Goal: Connect with others: Connect with others

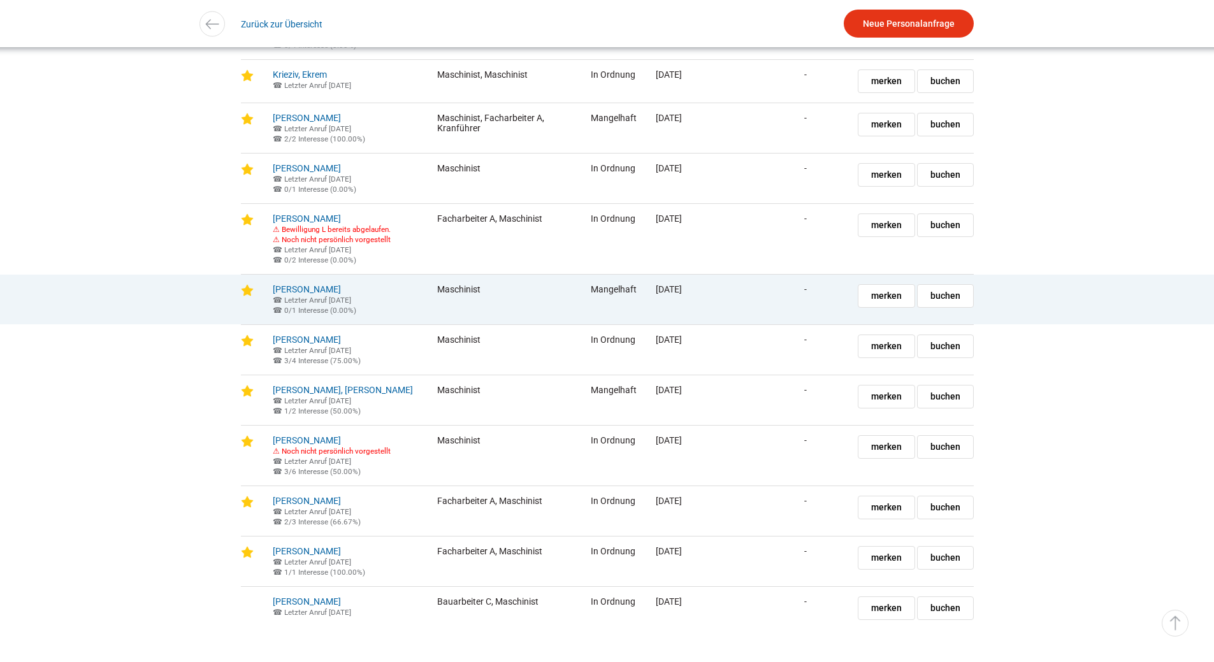
scroll to position [1911, 0]
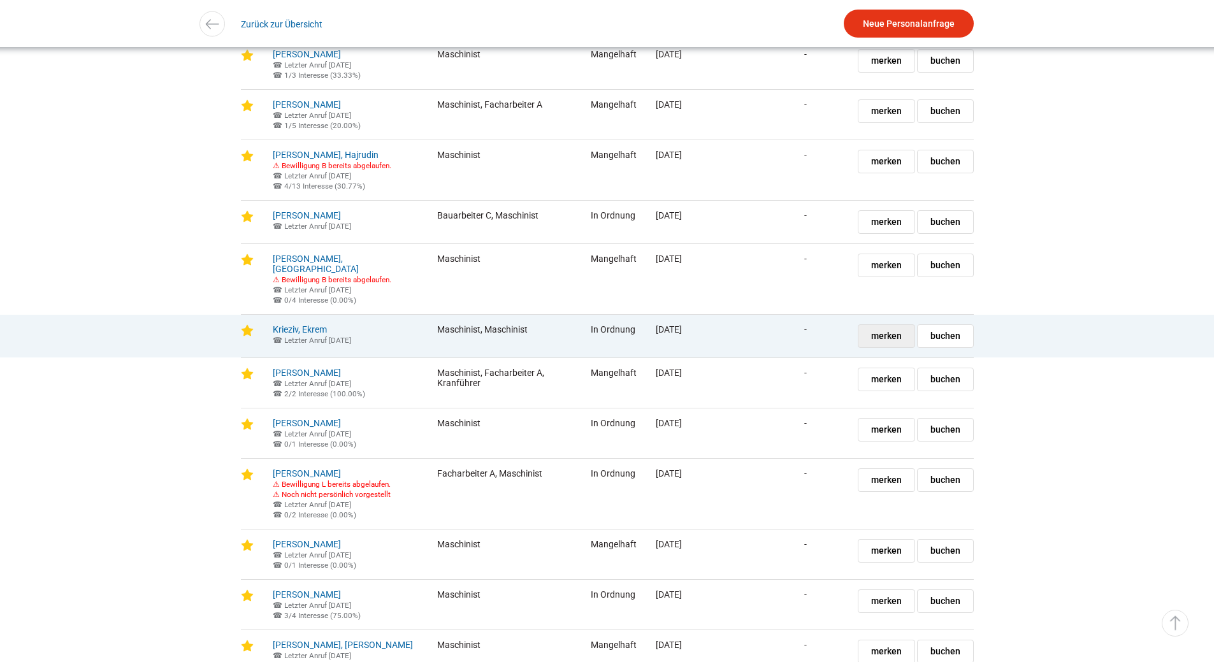
click at [895, 347] on span "merken" at bounding box center [886, 336] width 31 height 22
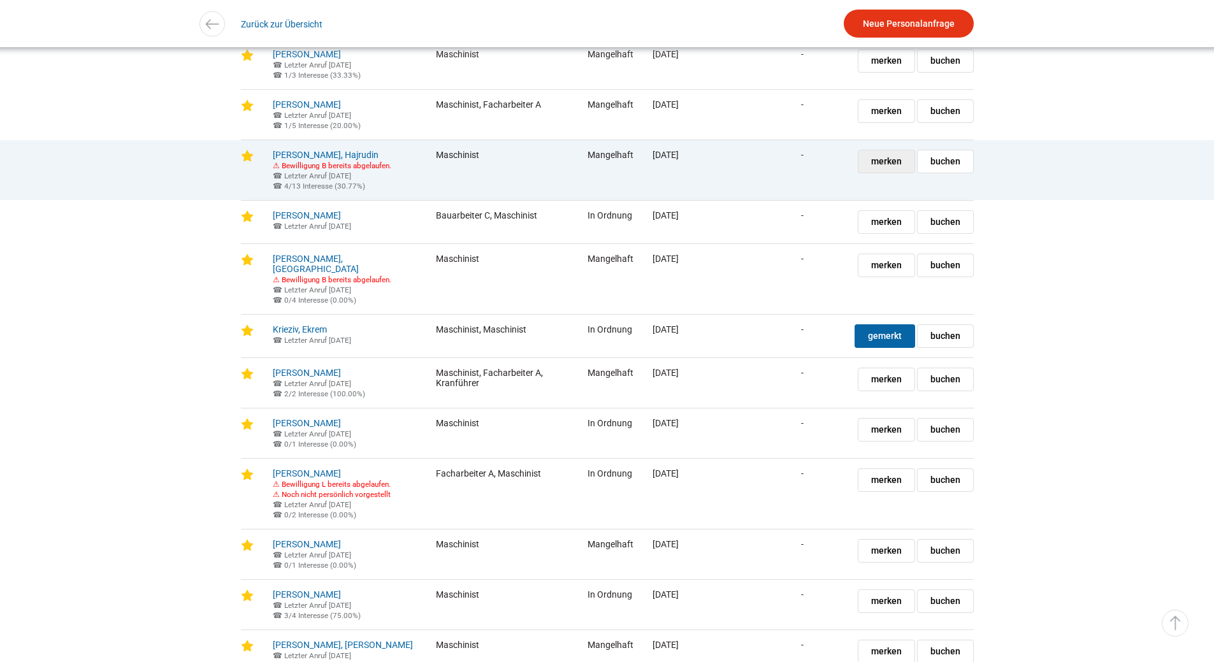
click at [881, 173] on span "merken" at bounding box center [886, 161] width 31 height 22
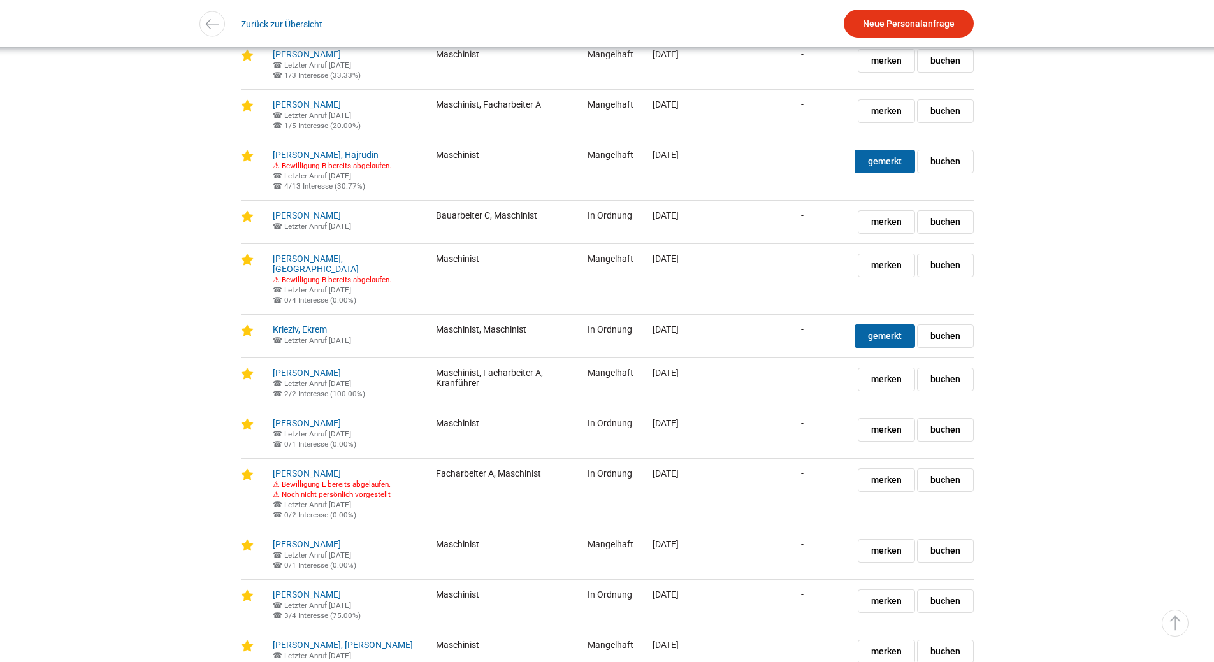
scroll to position [1720, 0]
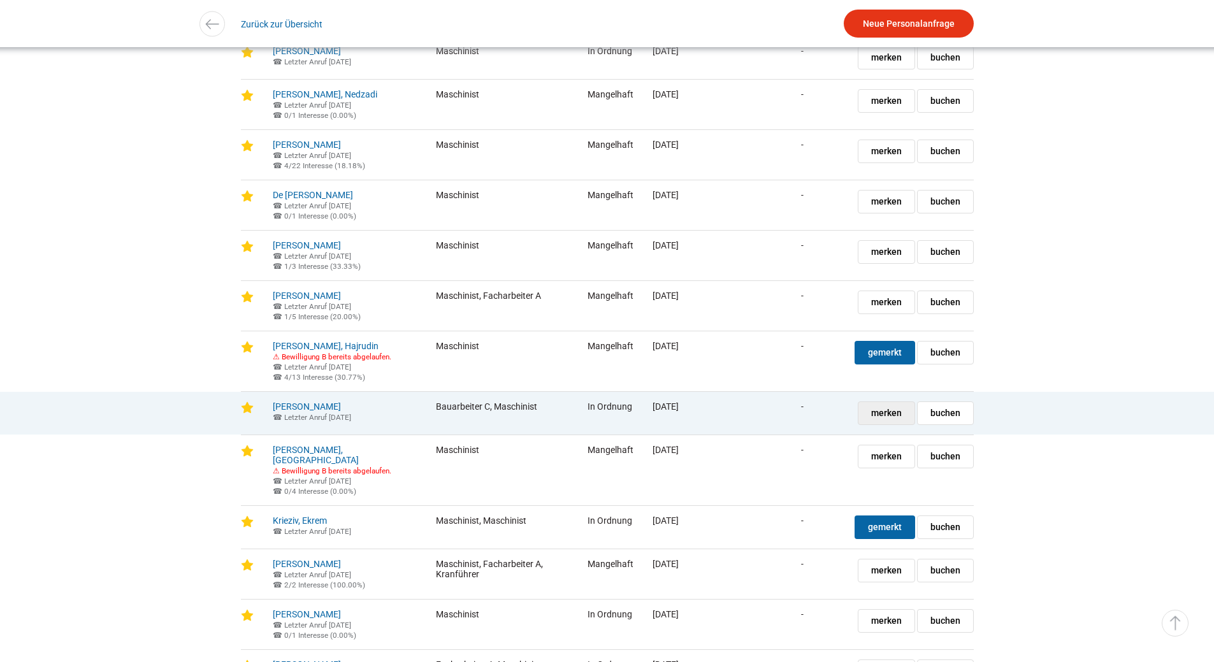
click at [868, 425] on link "merken gemerkt" at bounding box center [885, 413] width 57 height 24
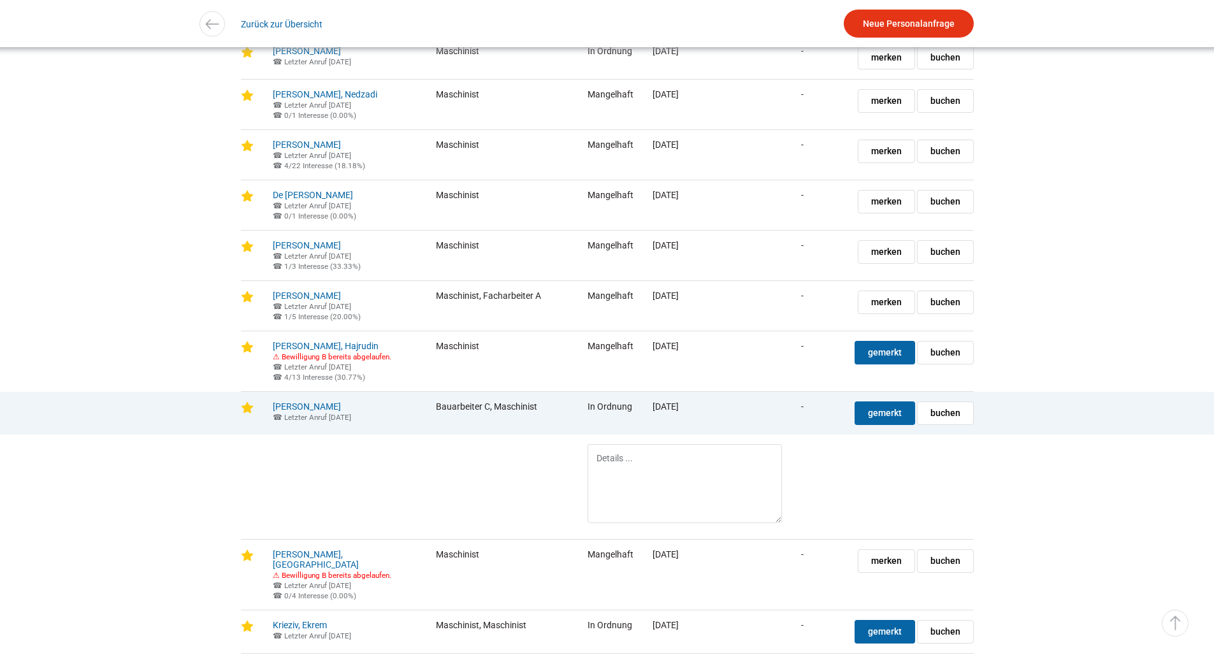
scroll to position [1975, 0]
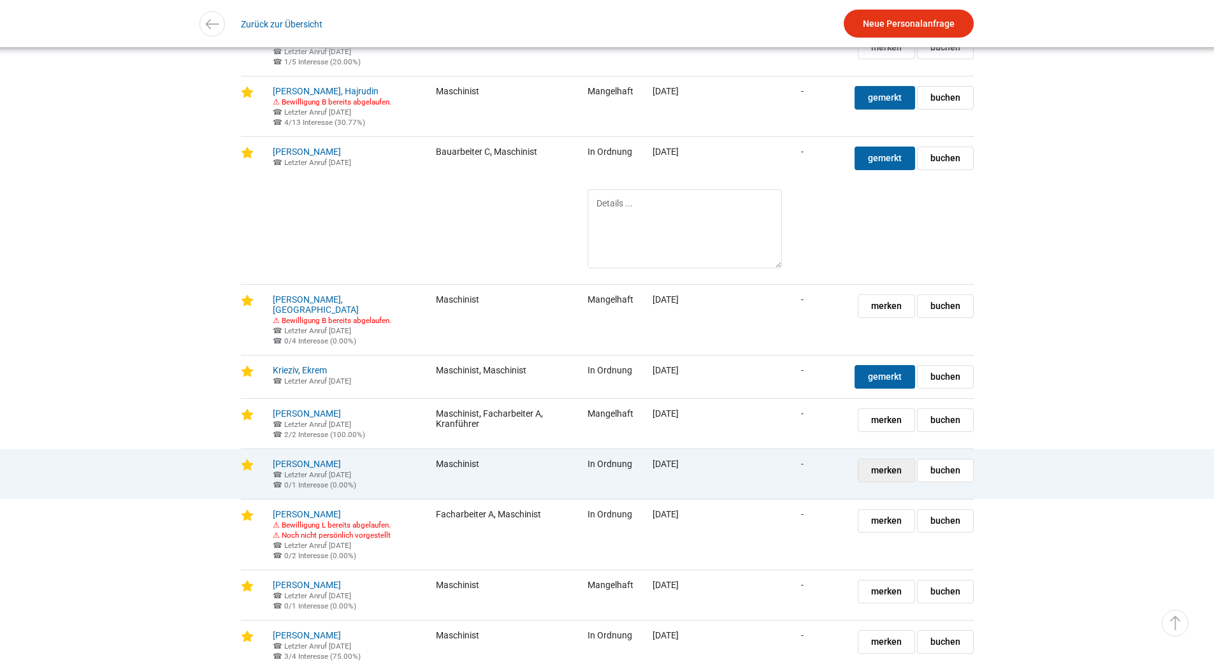
click at [892, 482] on span "merken" at bounding box center [886, 470] width 31 height 22
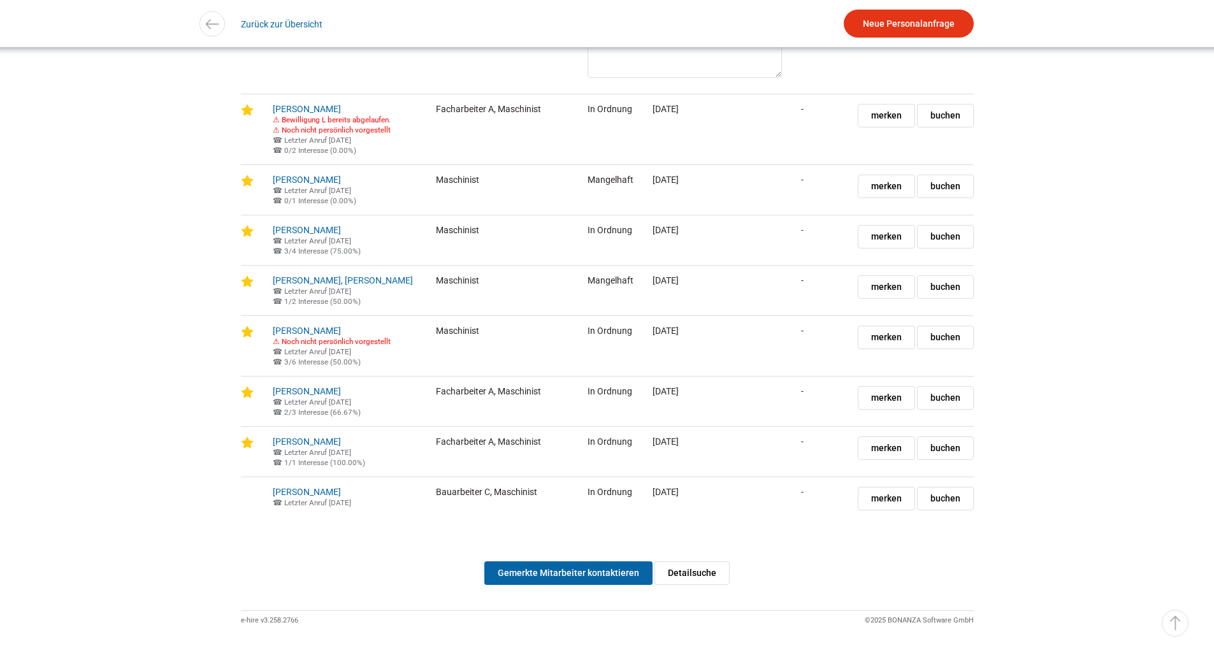
scroll to position [2548, 0]
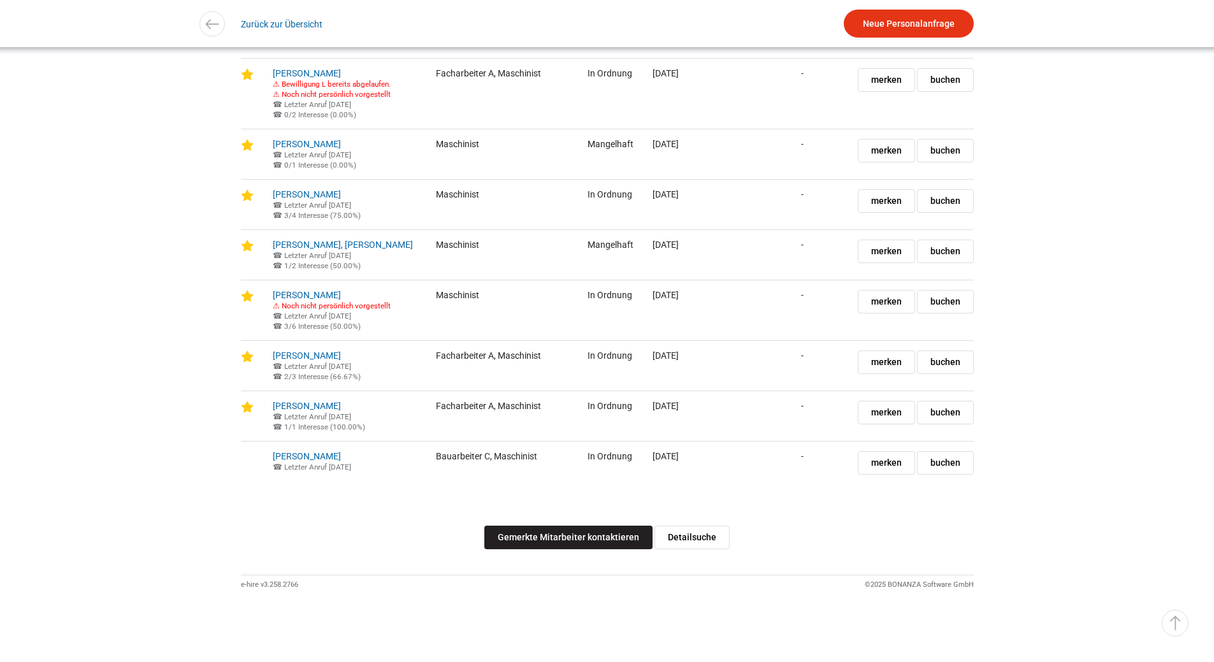
click at [593, 549] on link "Gemerkte Mitarbeiter kontaktieren" at bounding box center [568, 538] width 168 height 24
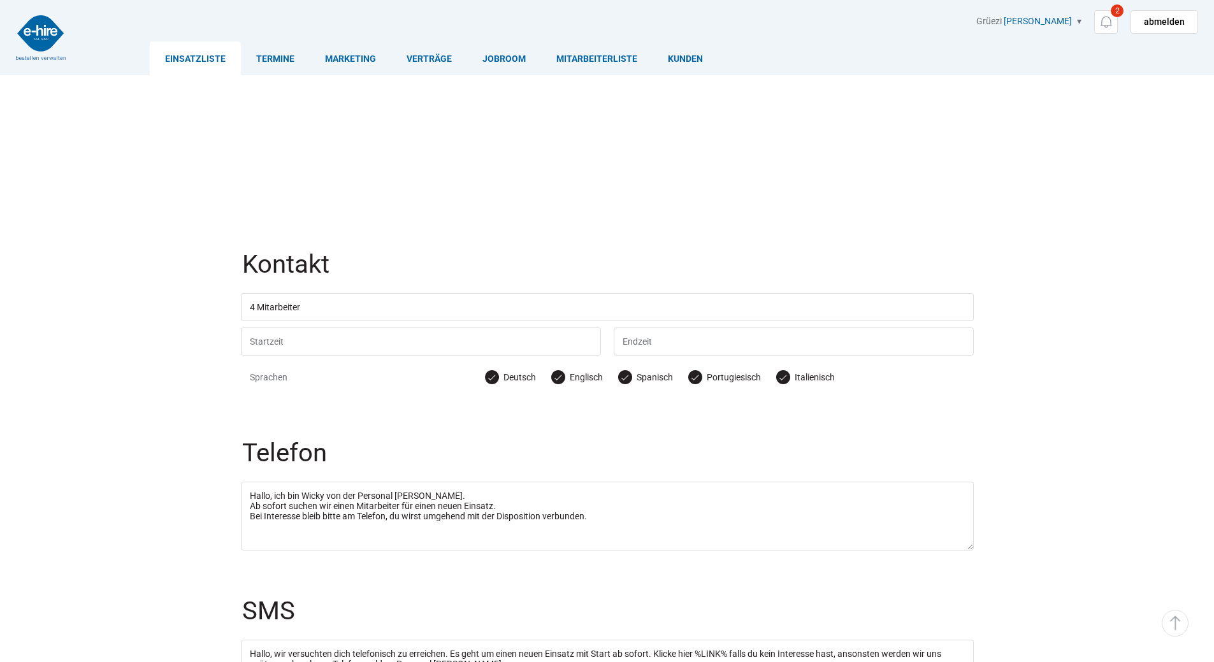
scroll to position [239, 0]
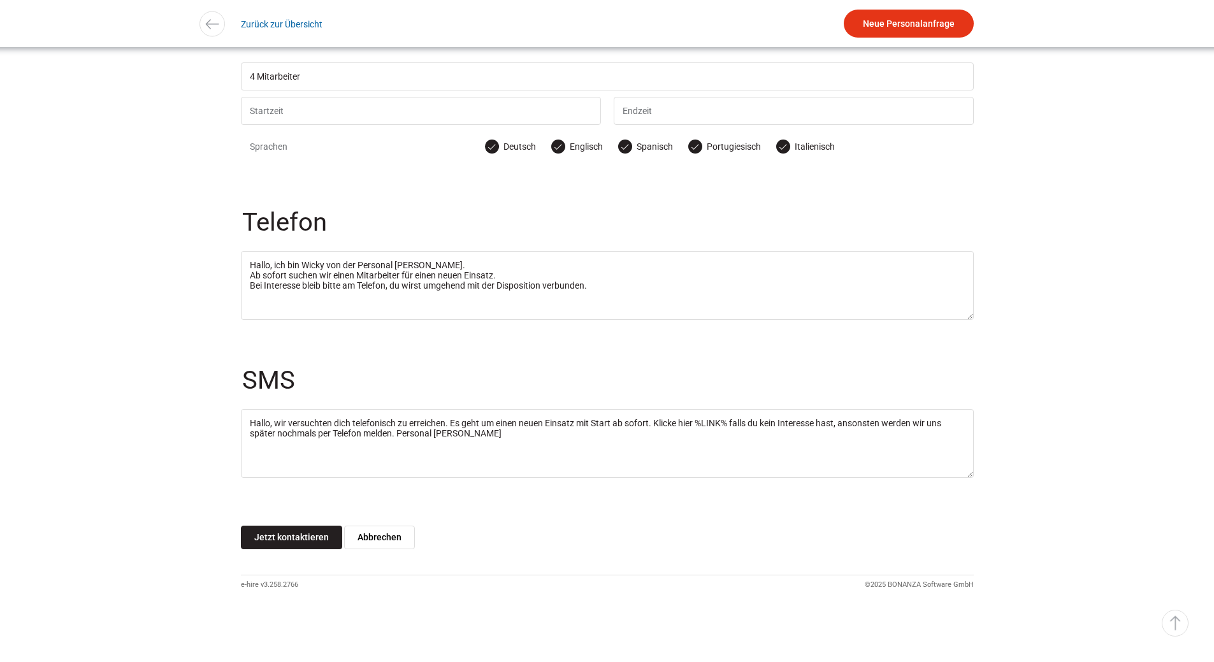
click at [302, 545] on input "Jetzt kontaktieren" at bounding box center [291, 538] width 101 height 24
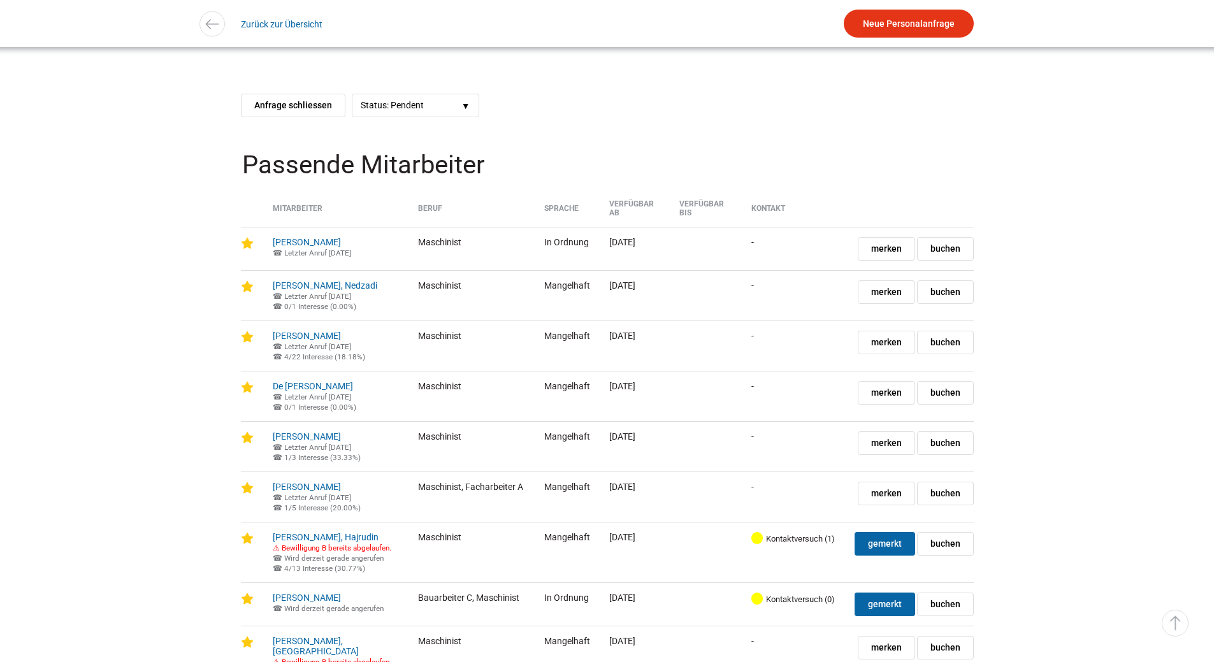
scroll to position [1720, 0]
